Goal: Find specific page/section: Find specific page/section

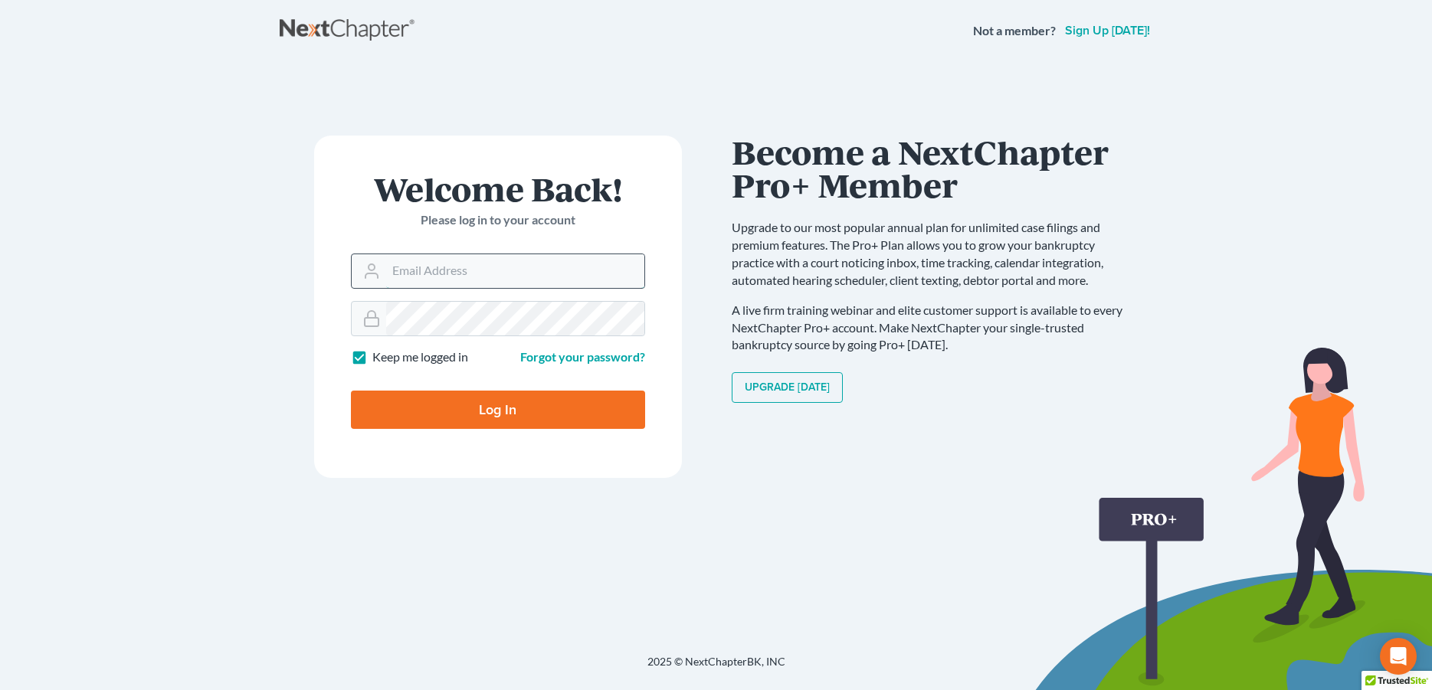
click at [445, 271] on input "Email Address" at bounding box center [515, 271] width 258 height 34
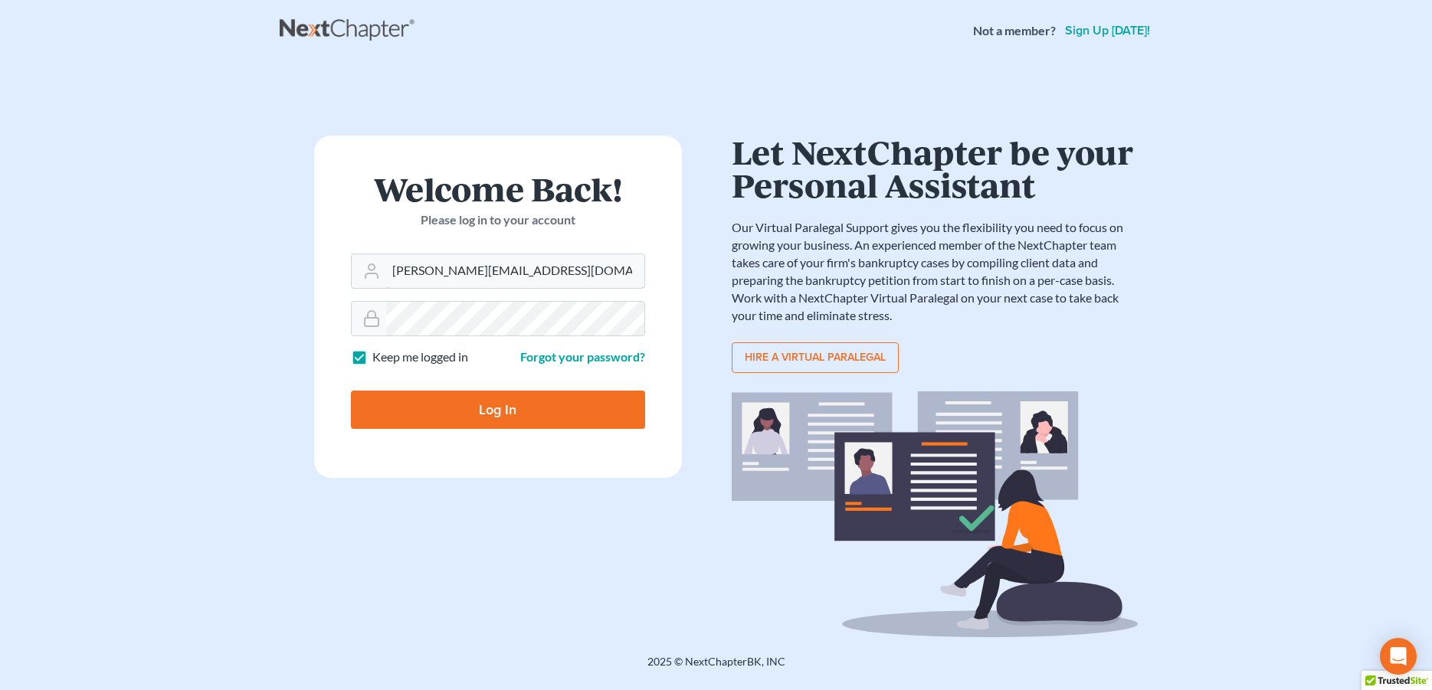
type input "[PERSON_NAME][EMAIL_ADDRESS][DOMAIN_NAME]"
click at [422, 394] on input "Log In" at bounding box center [498, 410] width 294 height 38
type input "Thinking..."
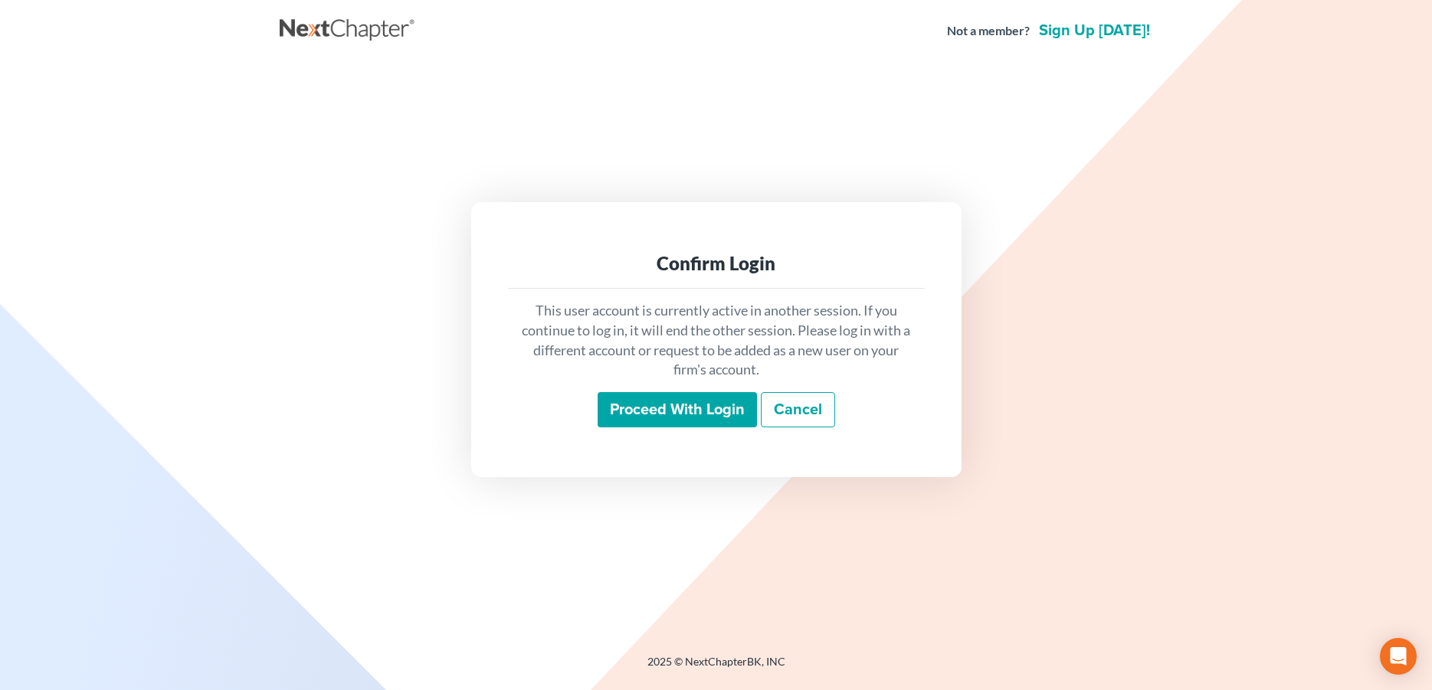
click at [621, 401] on input "Proceed with login" at bounding box center [676, 409] width 159 height 35
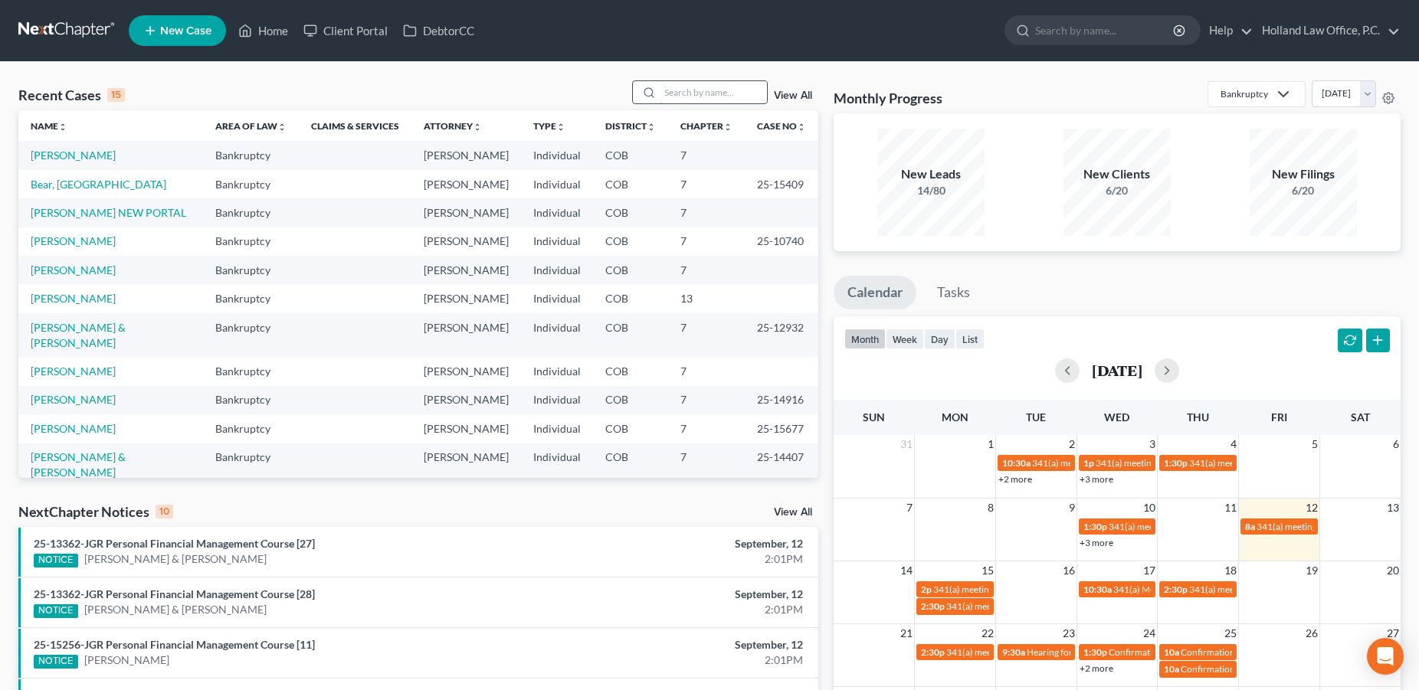
click at [698, 94] on input "search" at bounding box center [712, 92] width 107 height 22
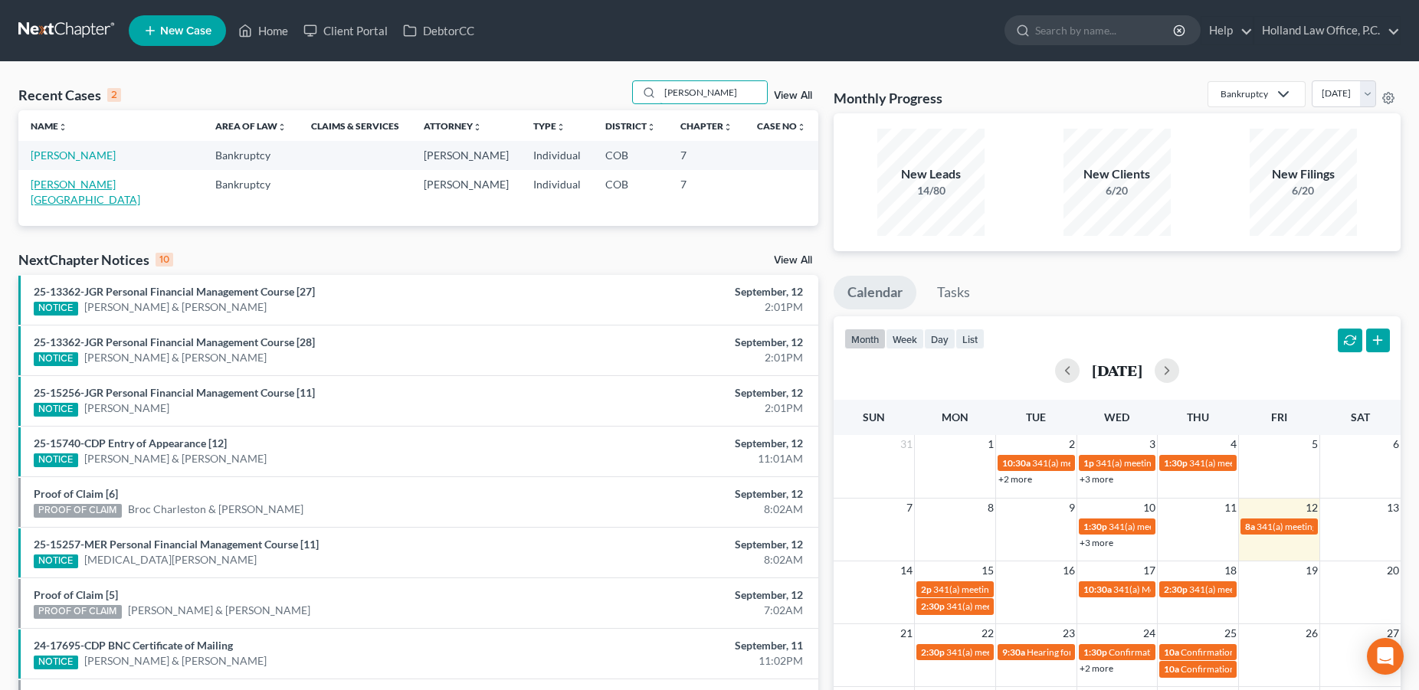
type input "[PERSON_NAME]"
click at [64, 185] on link "[PERSON_NAME][GEOGRAPHIC_DATA]" at bounding box center [86, 192] width 110 height 28
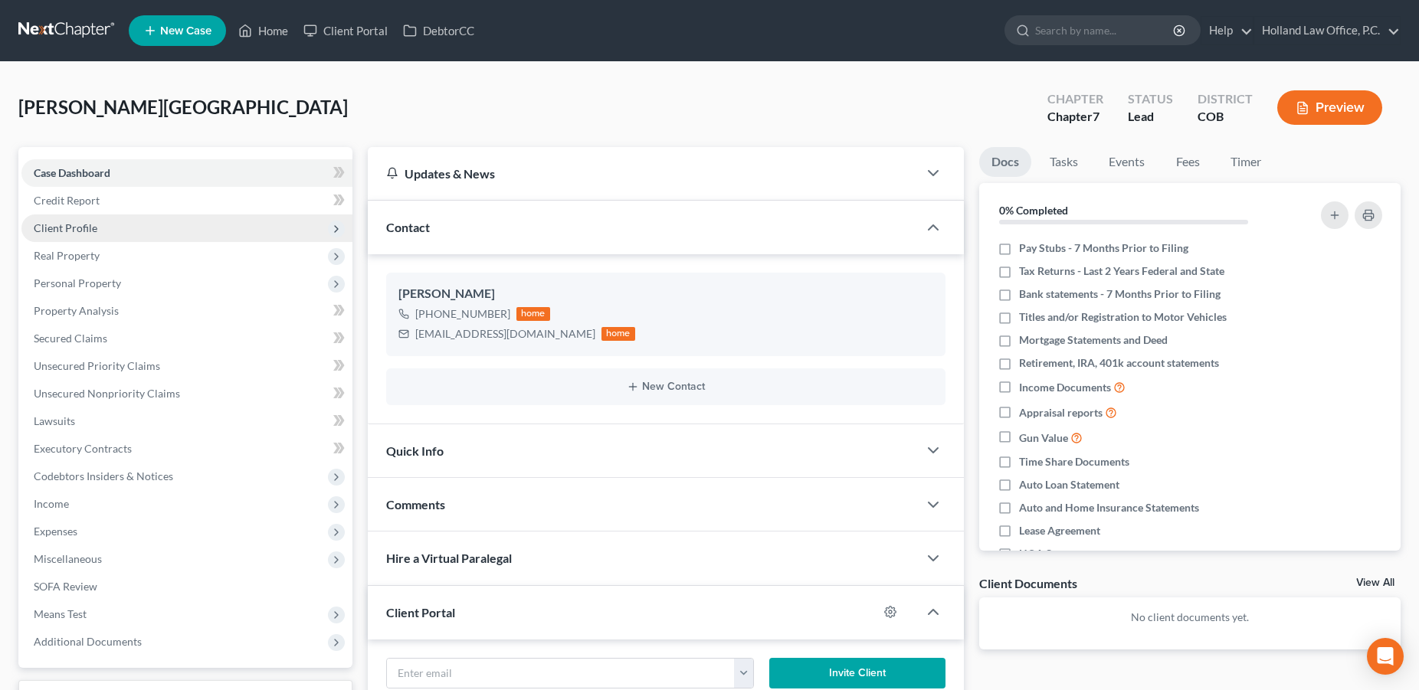
click at [80, 229] on span "Client Profile" at bounding box center [66, 227] width 64 height 13
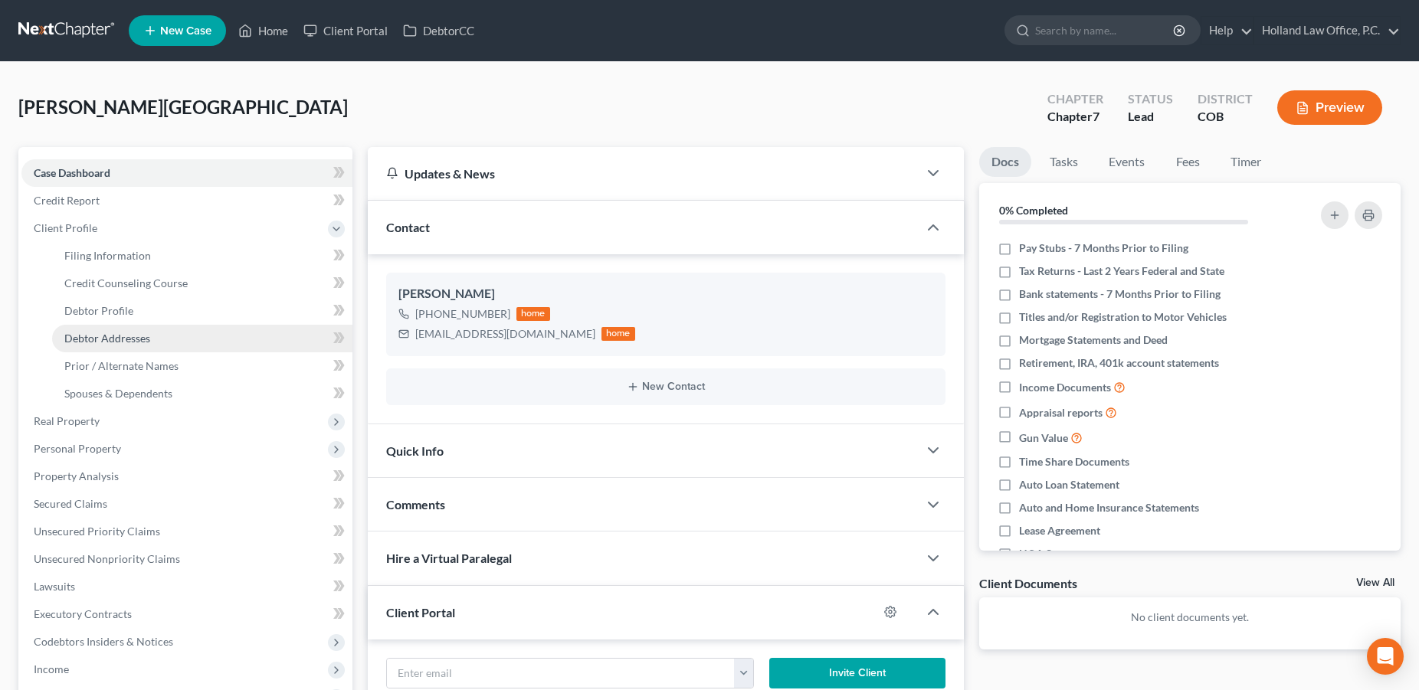
click at [81, 342] on span "Debtor Addresses" at bounding box center [107, 338] width 86 height 13
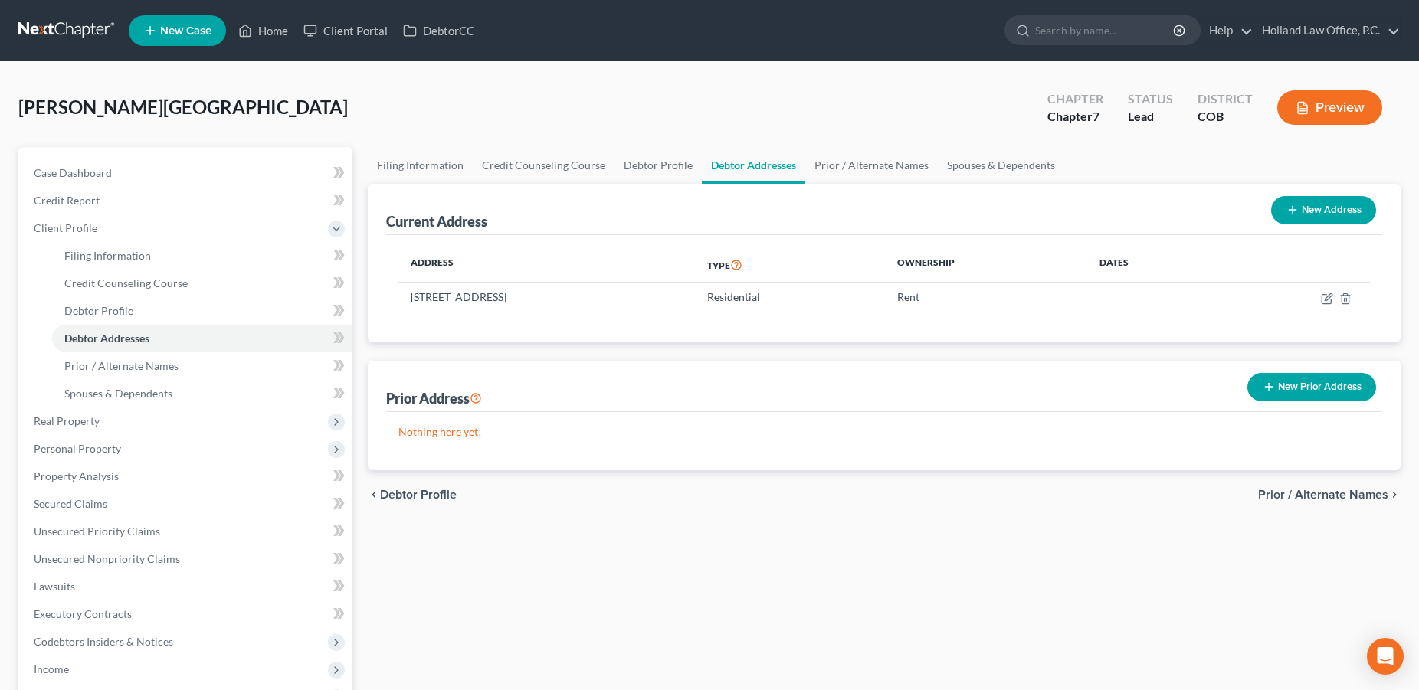
drag, startPoint x: 627, startPoint y: 297, endPoint x: 397, endPoint y: 294, distance: 230.6
click at [397, 294] on div "Address Type Ownership Dates [STREET_ADDRESS] Residential Rent" at bounding box center [884, 288] width 996 height 107
copy td "[STREET_ADDRESS]"
click at [279, 35] on link "Home" at bounding box center [263, 31] width 65 height 28
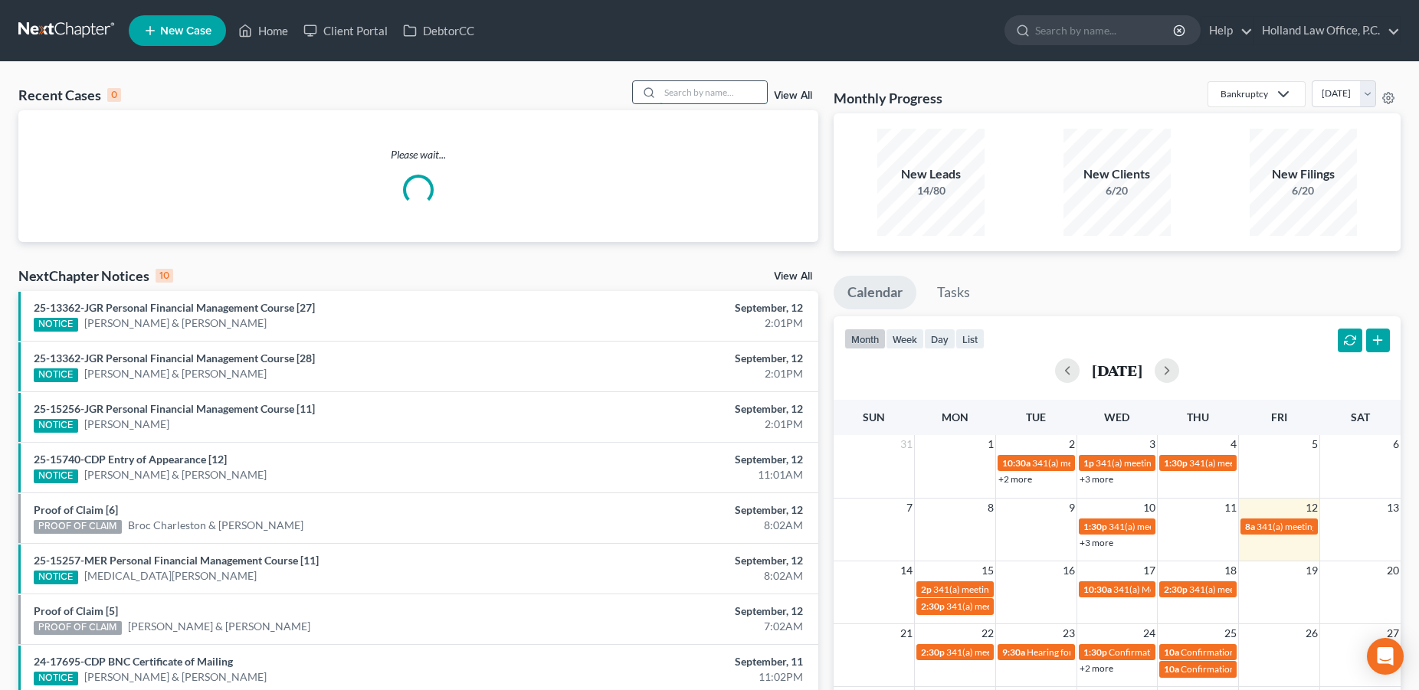
click at [666, 93] on input "search" at bounding box center [712, 92] width 107 height 22
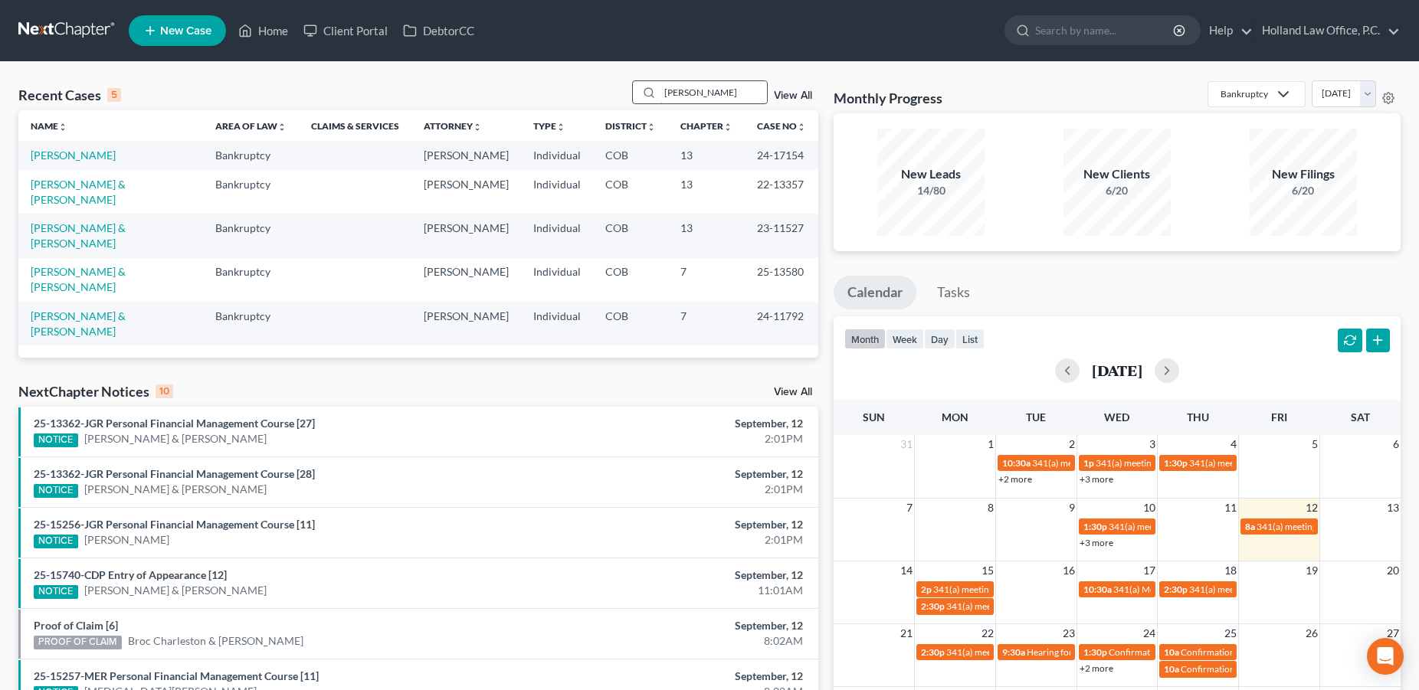
type input "[PERSON_NAME]"
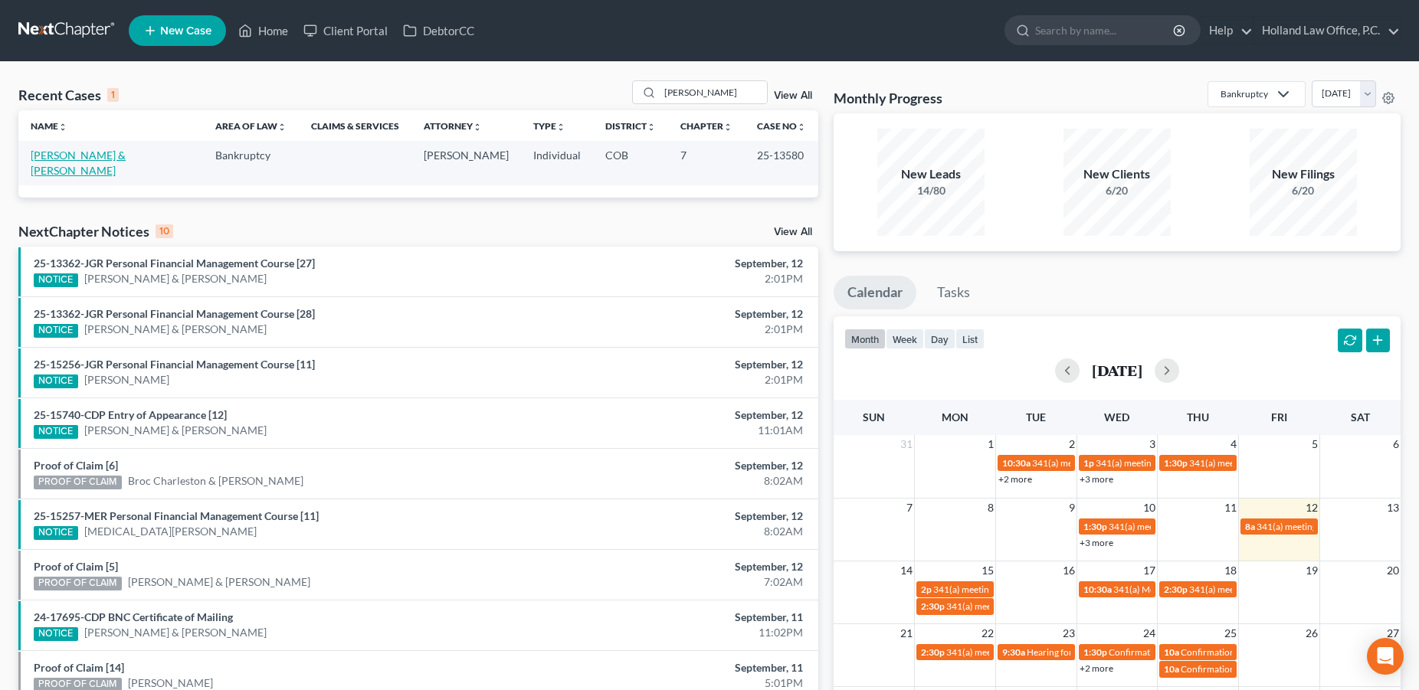
click at [123, 161] on link "[PERSON_NAME] & [PERSON_NAME]" at bounding box center [78, 163] width 95 height 28
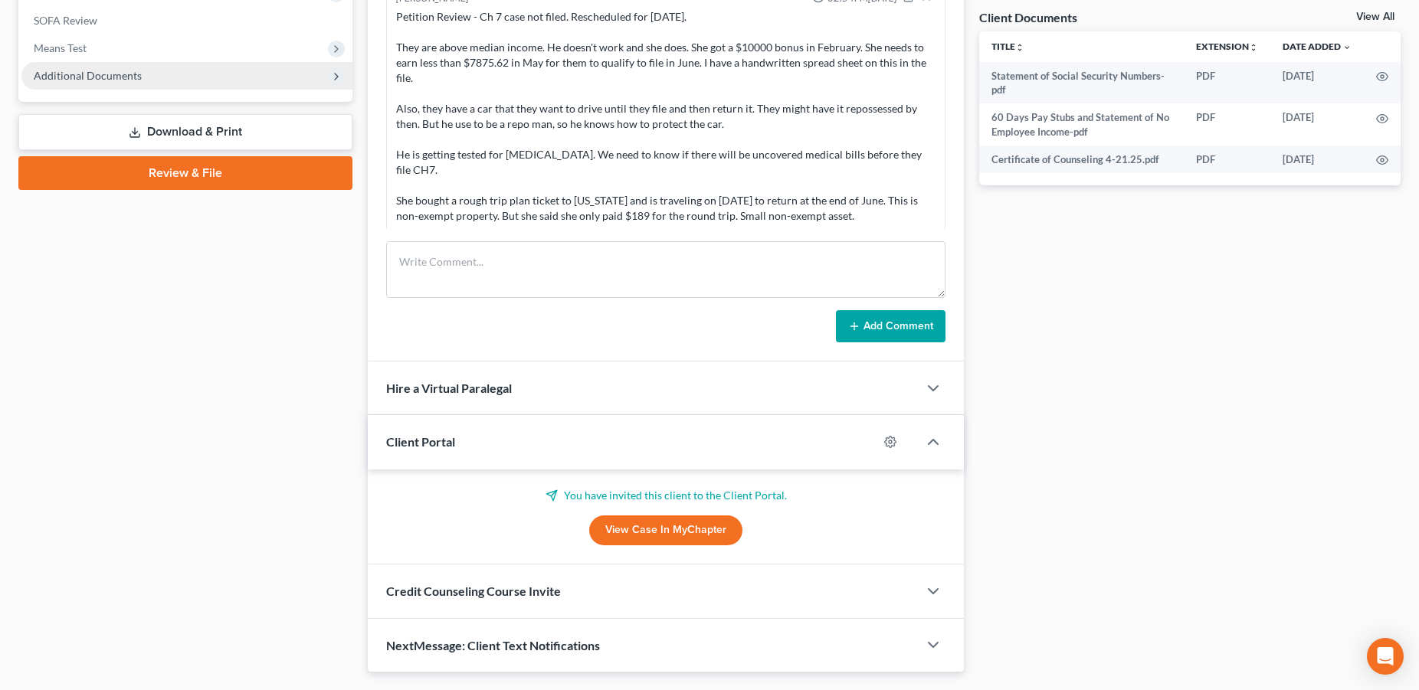
scroll to position [122, 0]
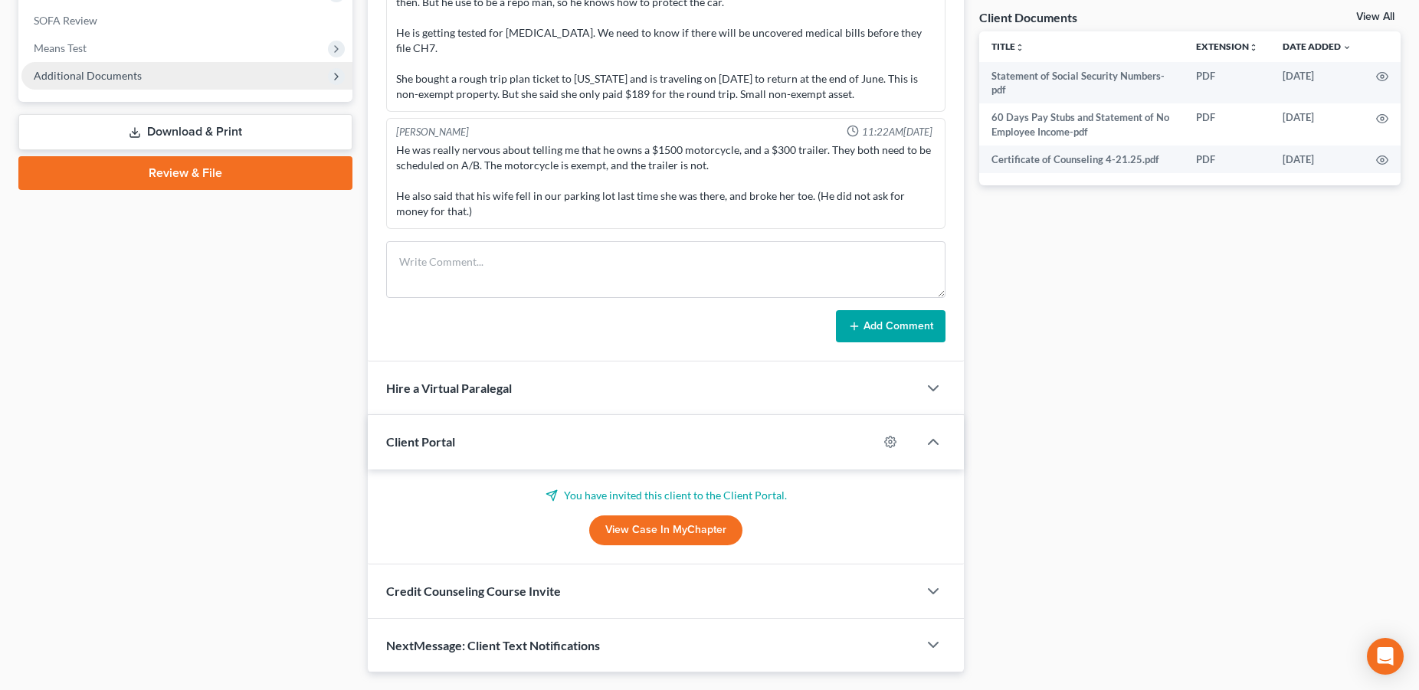
click at [91, 77] on span "Additional Documents" at bounding box center [88, 75] width 108 height 13
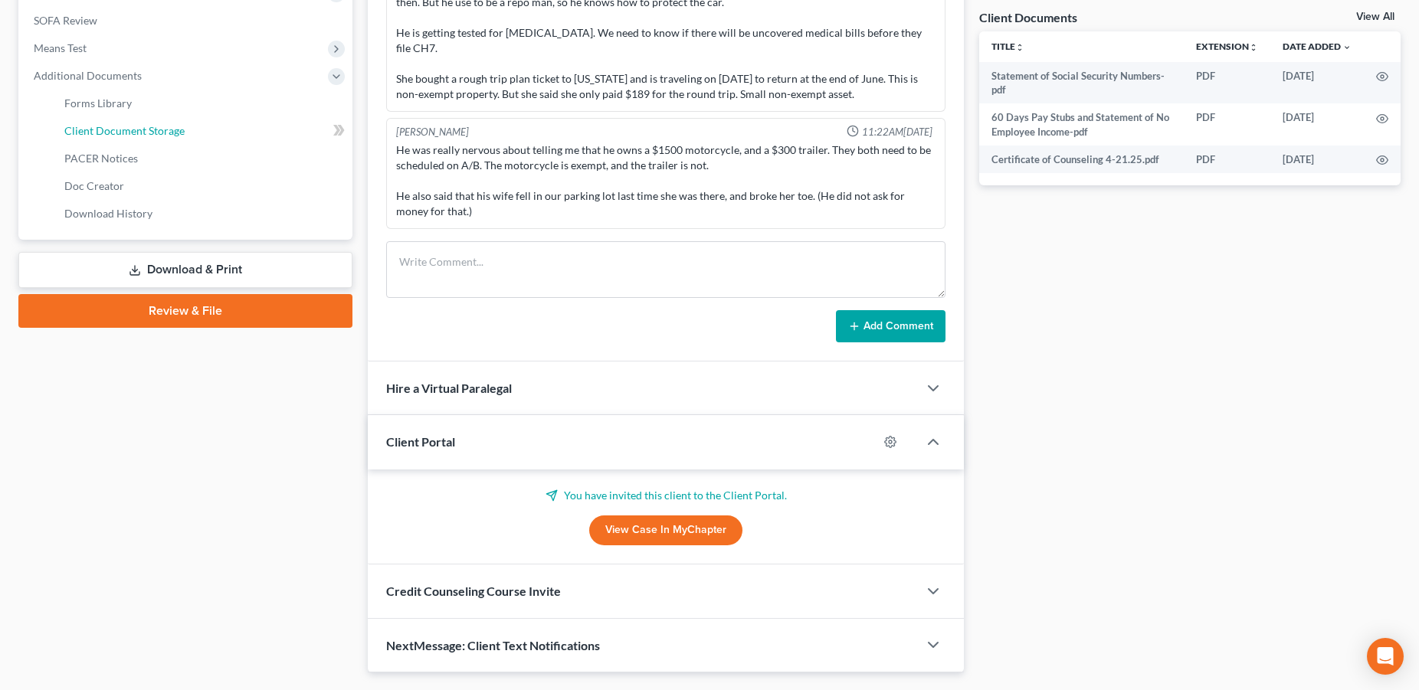
drag, startPoint x: 120, startPoint y: 124, endPoint x: 402, endPoint y: 172, distance: 286.0
click at [122, 125] on span "Client Document Storage" at bounding box center [124, 130] width 120 height 13
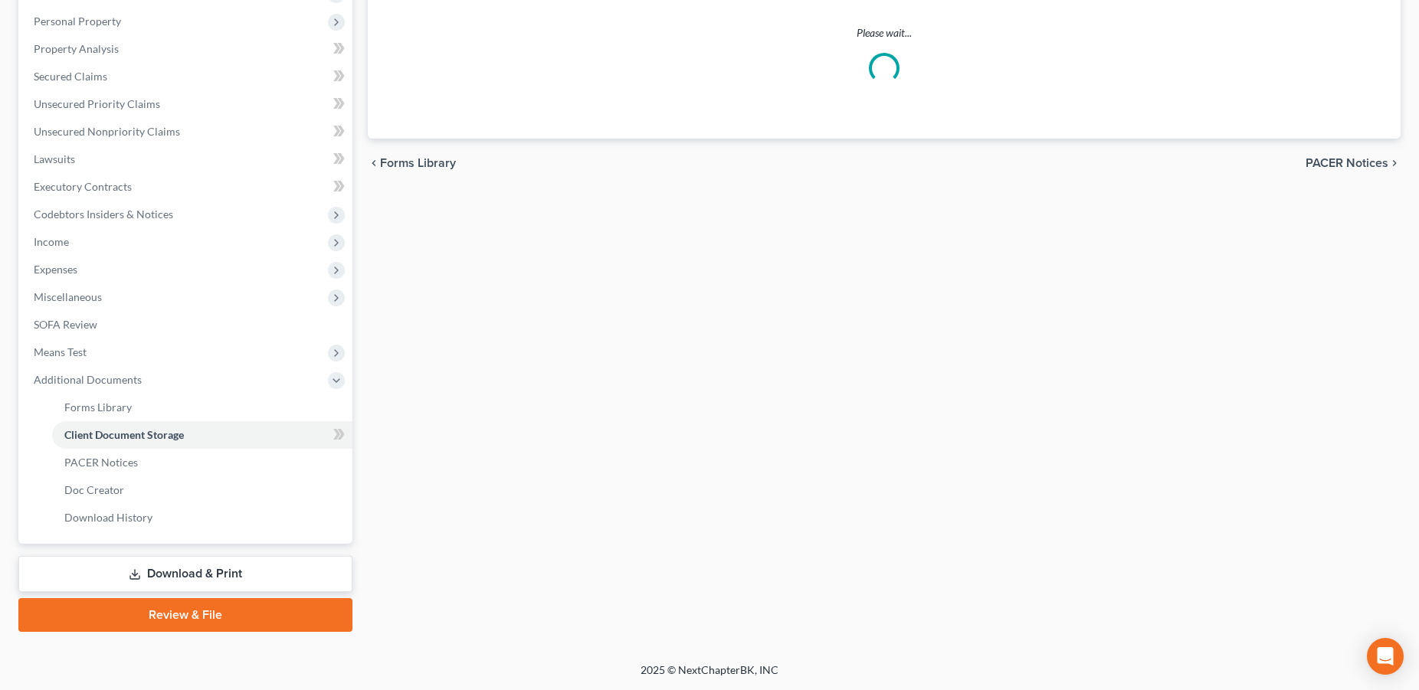
scroll to position [260, 0]
select select "5"
select select "28"
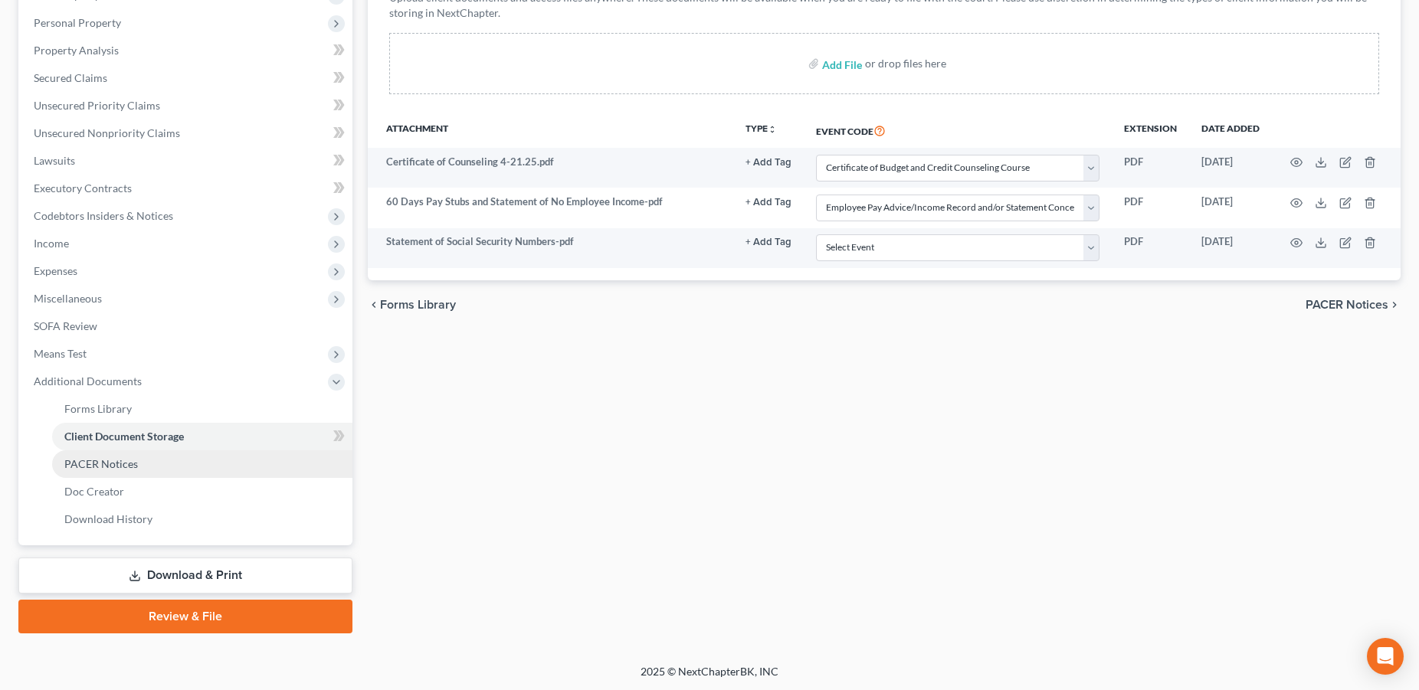
click at [96, 469] on span "PACER Notices" at bounding box center [101, 463] width 74 height 13
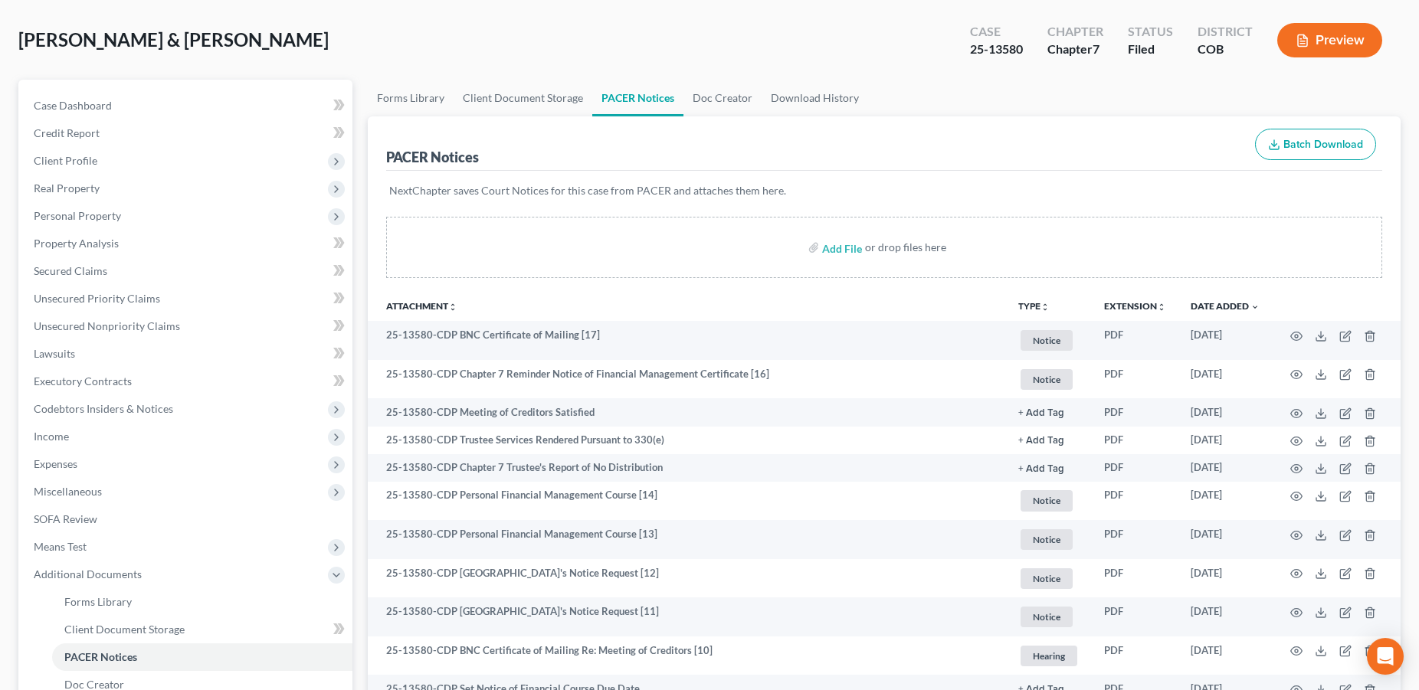
scroll to position [58, 0]
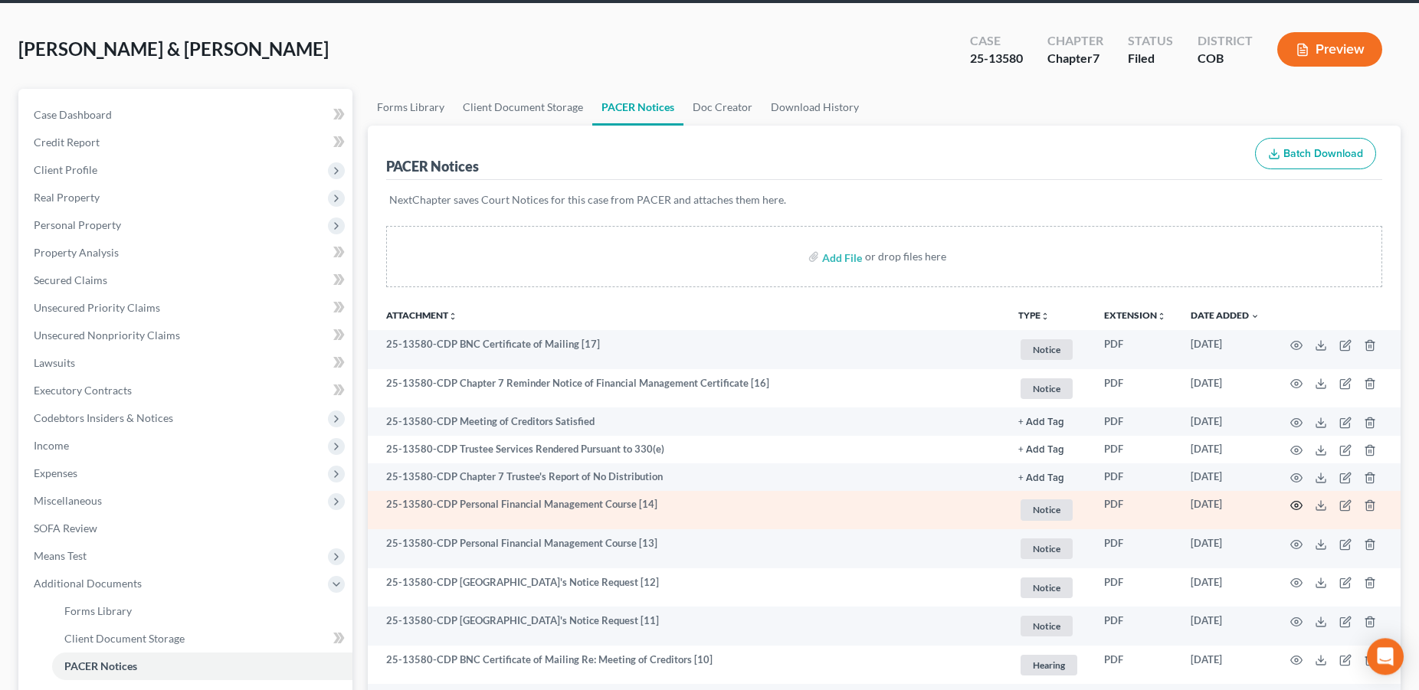
click at [1300, 508] on icon "button" at bounding box center [1296, 506] width 11 height 8
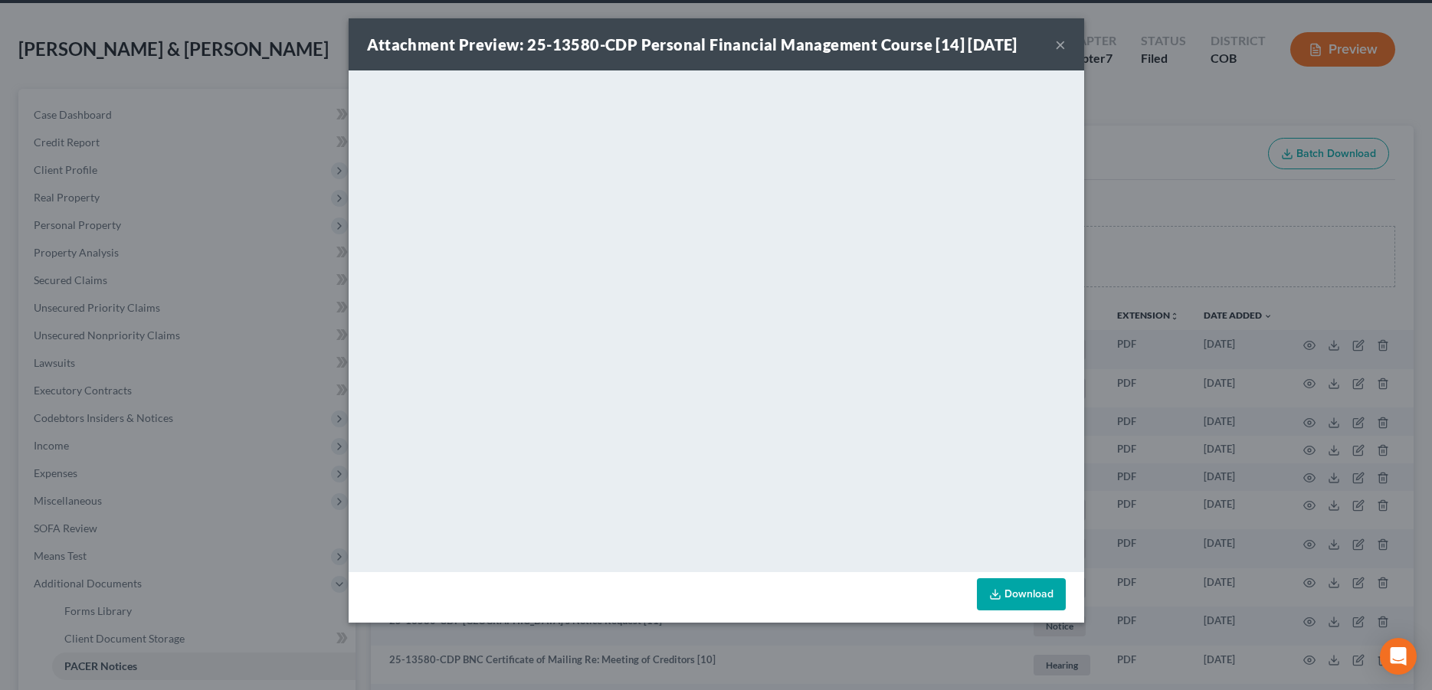
click at [1053, 43] on div "Attachment Preview: 25-13580-CDP Personal Financial Management Course [14] [DAT…" at bounding box center [716, 44] width 735 height 52
click at [1059, 49] on button "×" at bounding box center [1060, 44] width 11 height 18
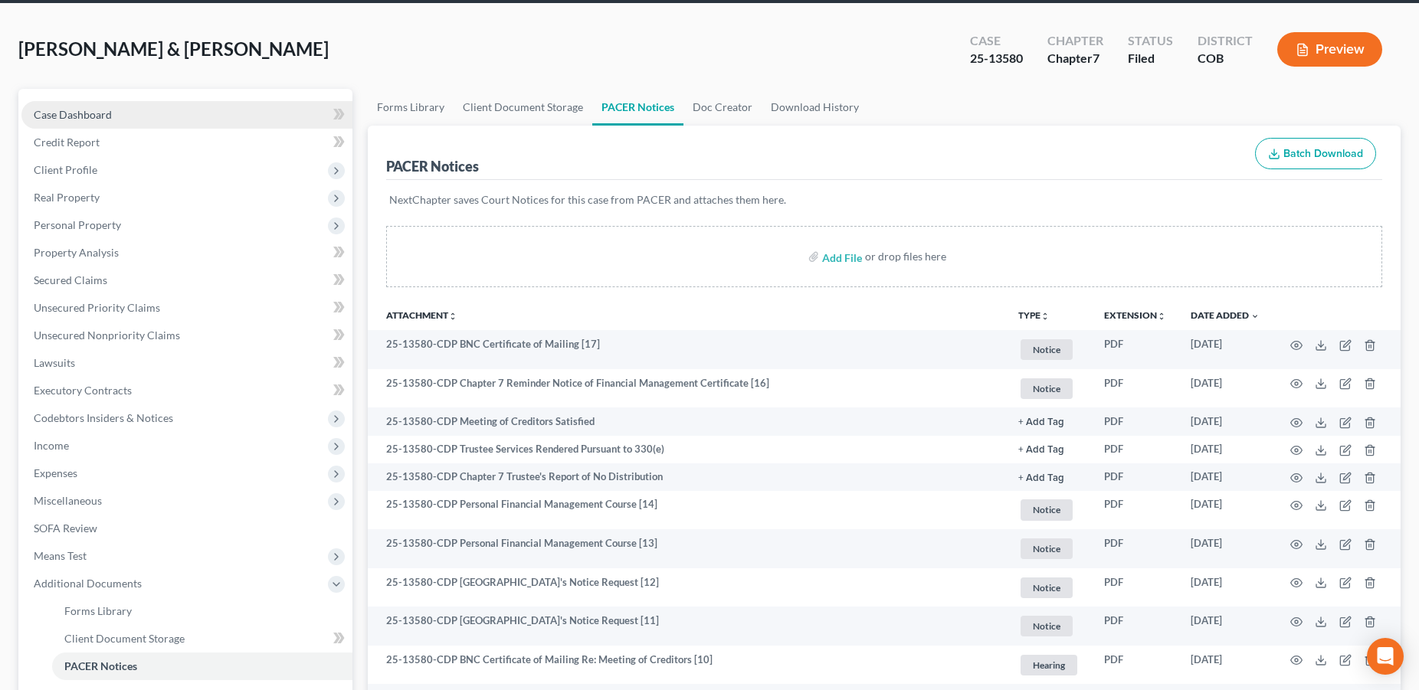
click at [145, 110] on link "Case Dashboard" at bounding box center [186, 115] width 331 height 28
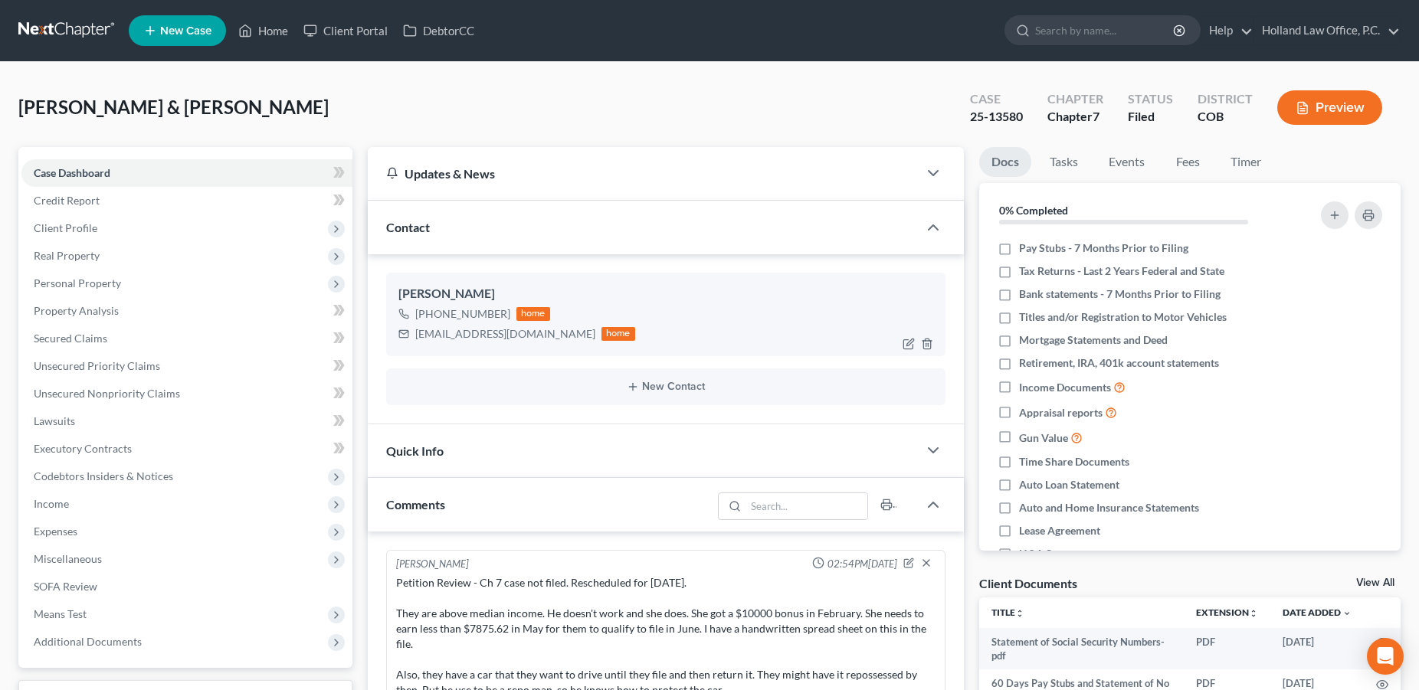
scroll to position [122, 0]
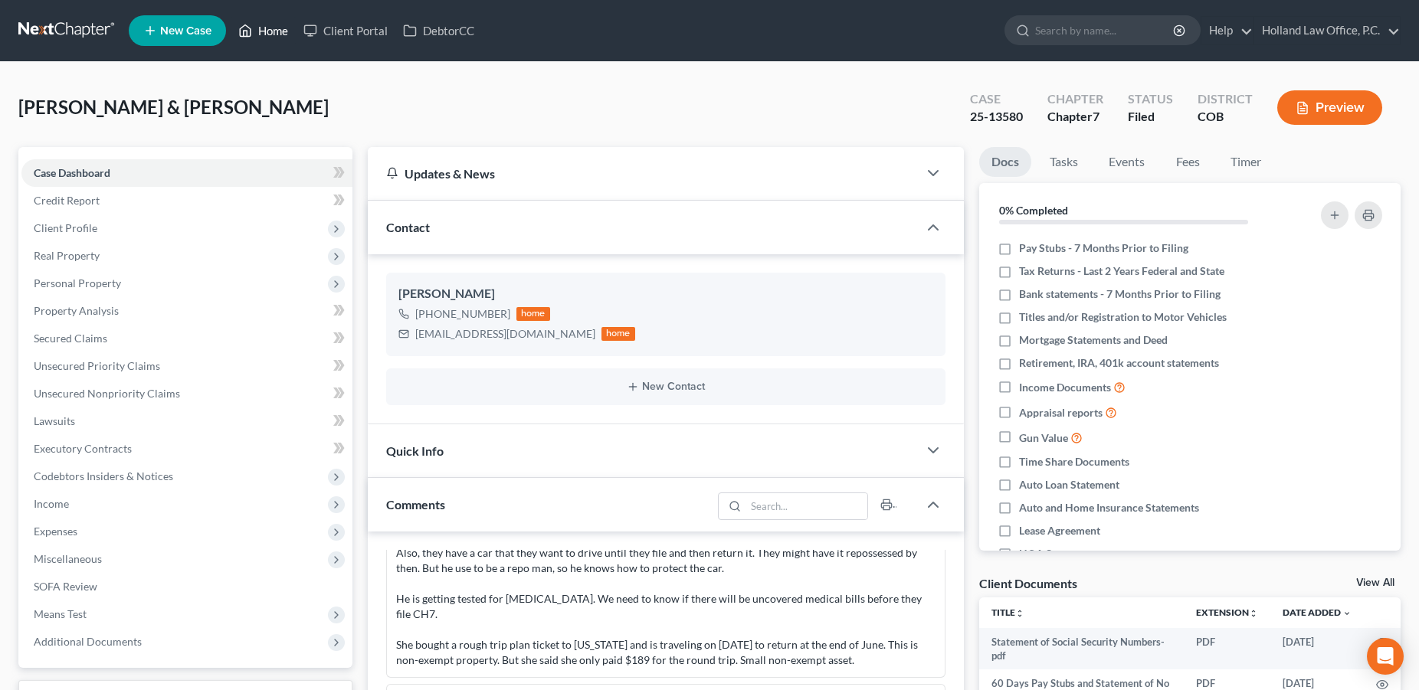
click at [262, 35] on link "Home" at bounding box center [263, 31] width 65 height 28
